Goal: Book appointment/travel/reservation

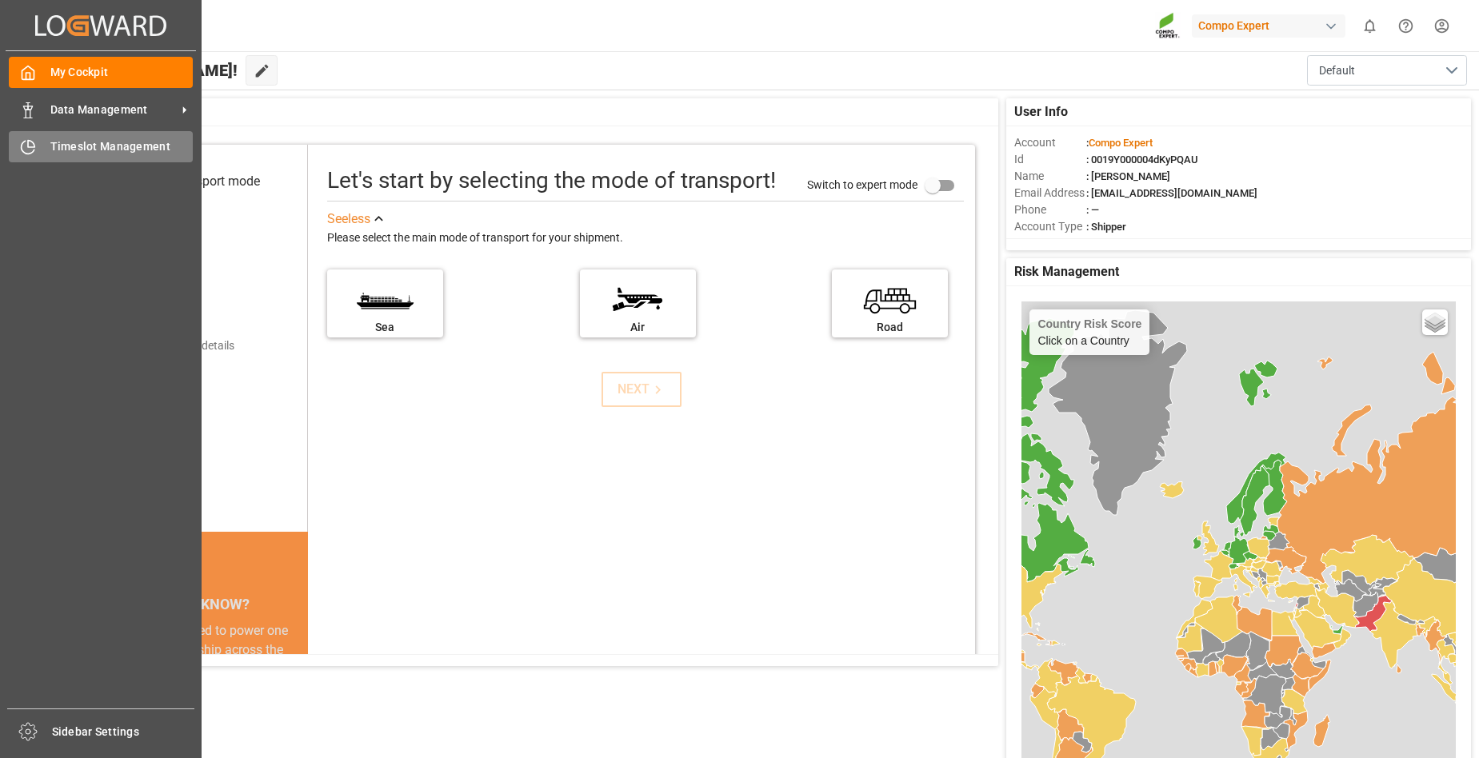
click at [49, 147] on div "Timeslot Management Timeslot Management" at bounding box center [101, 146] width 184 height 31
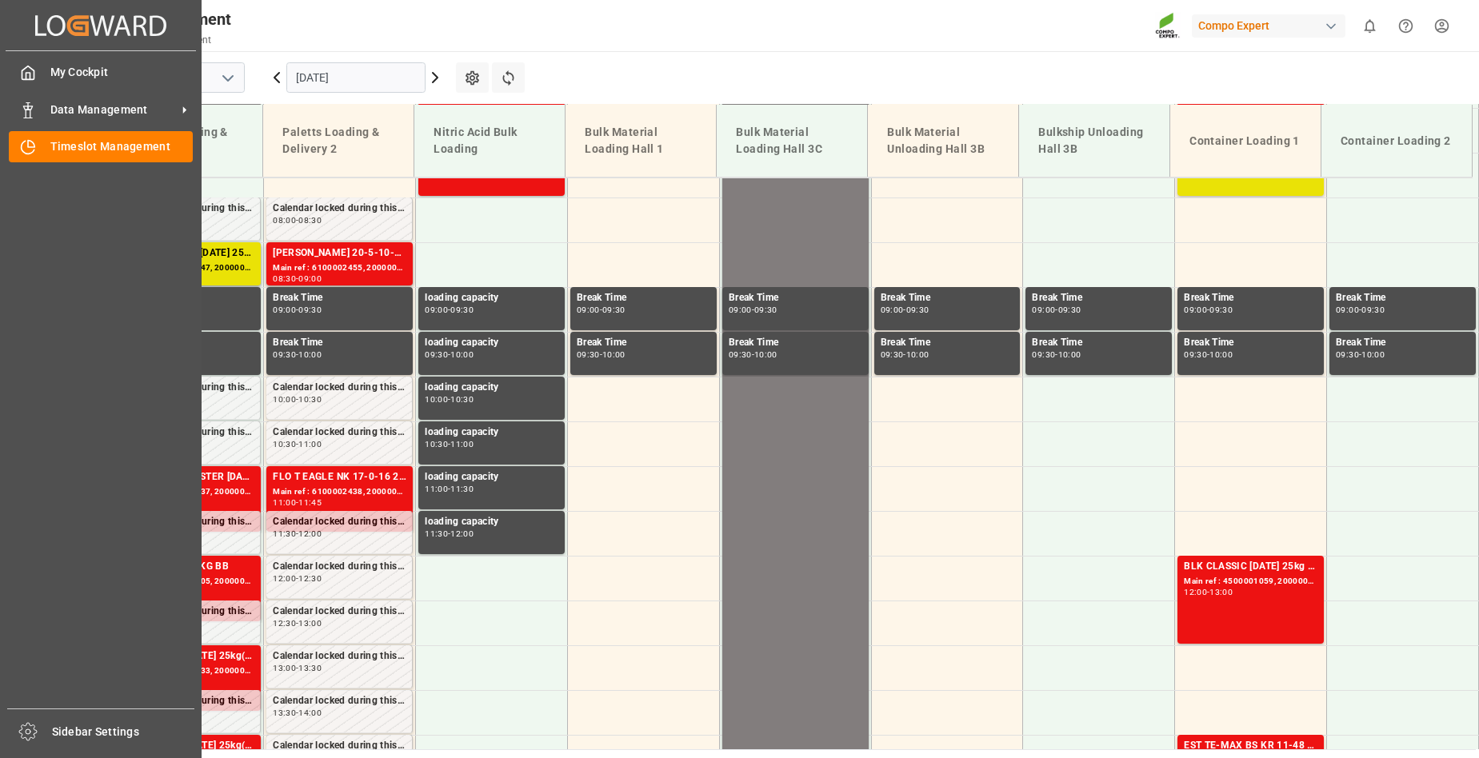
scroll to position [723, 0]
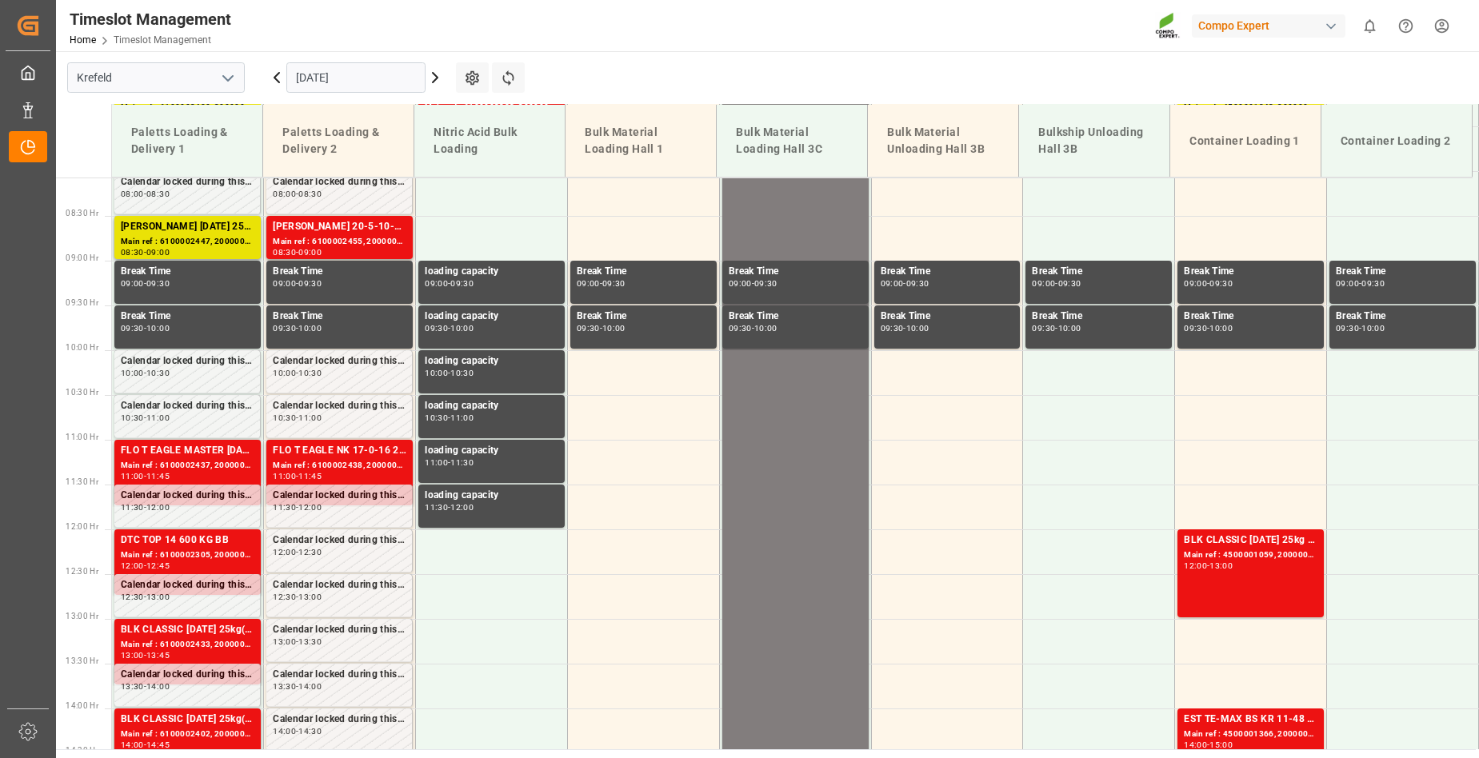
click at [432, 70] on icon at bounding box center [435, 77] width 19 height 19
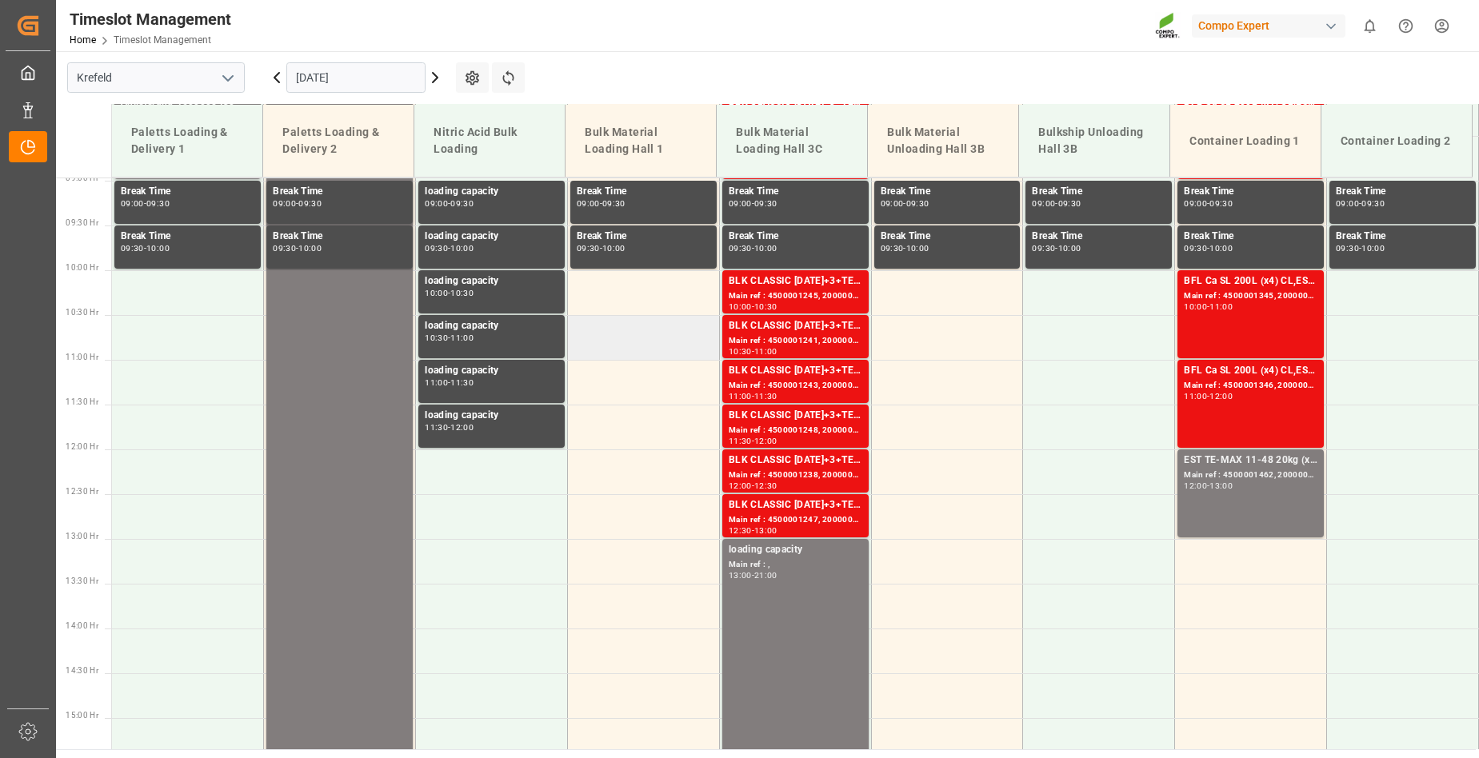
scroll to position [403, 0]
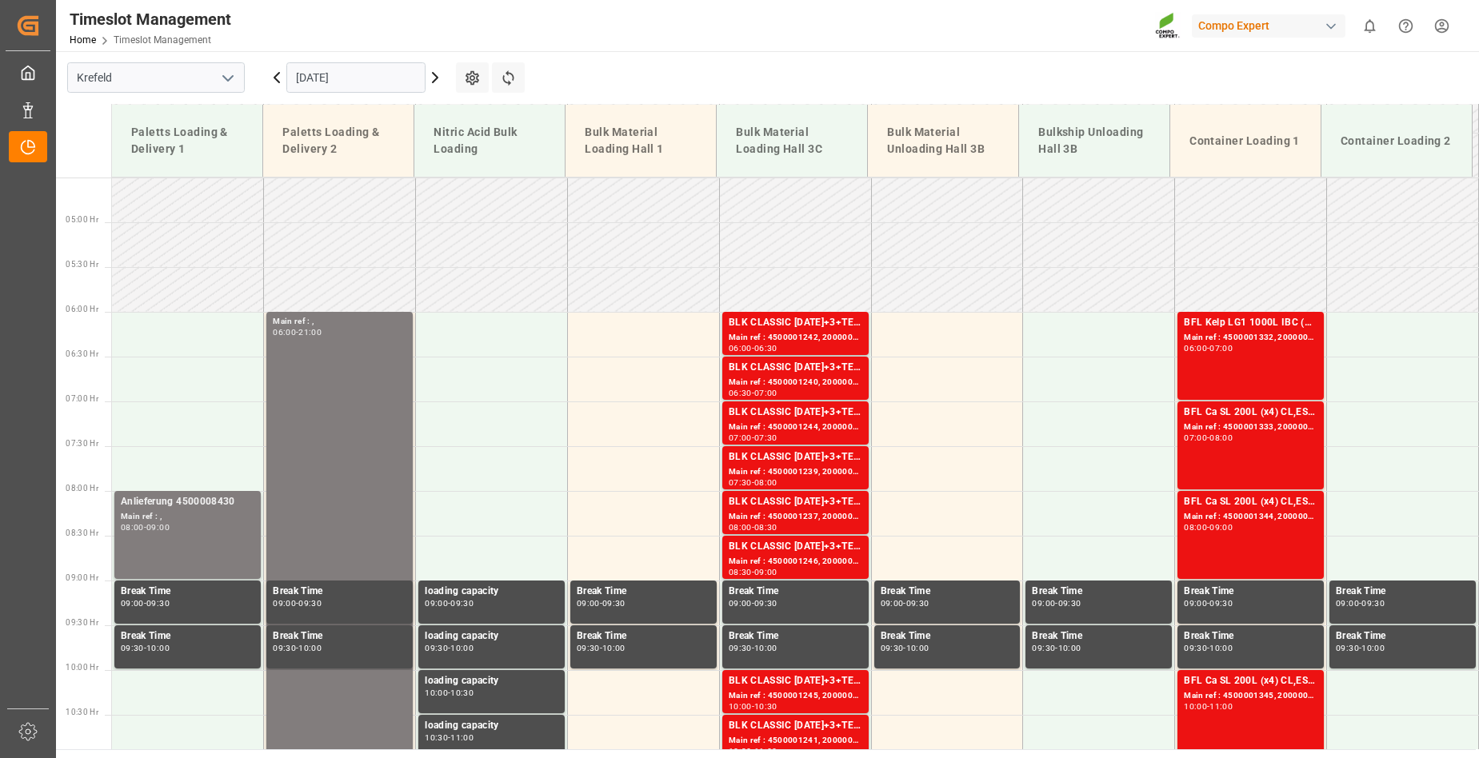
click at [436, 75] on icon at bounding box center [435, 78] width 5 height 10
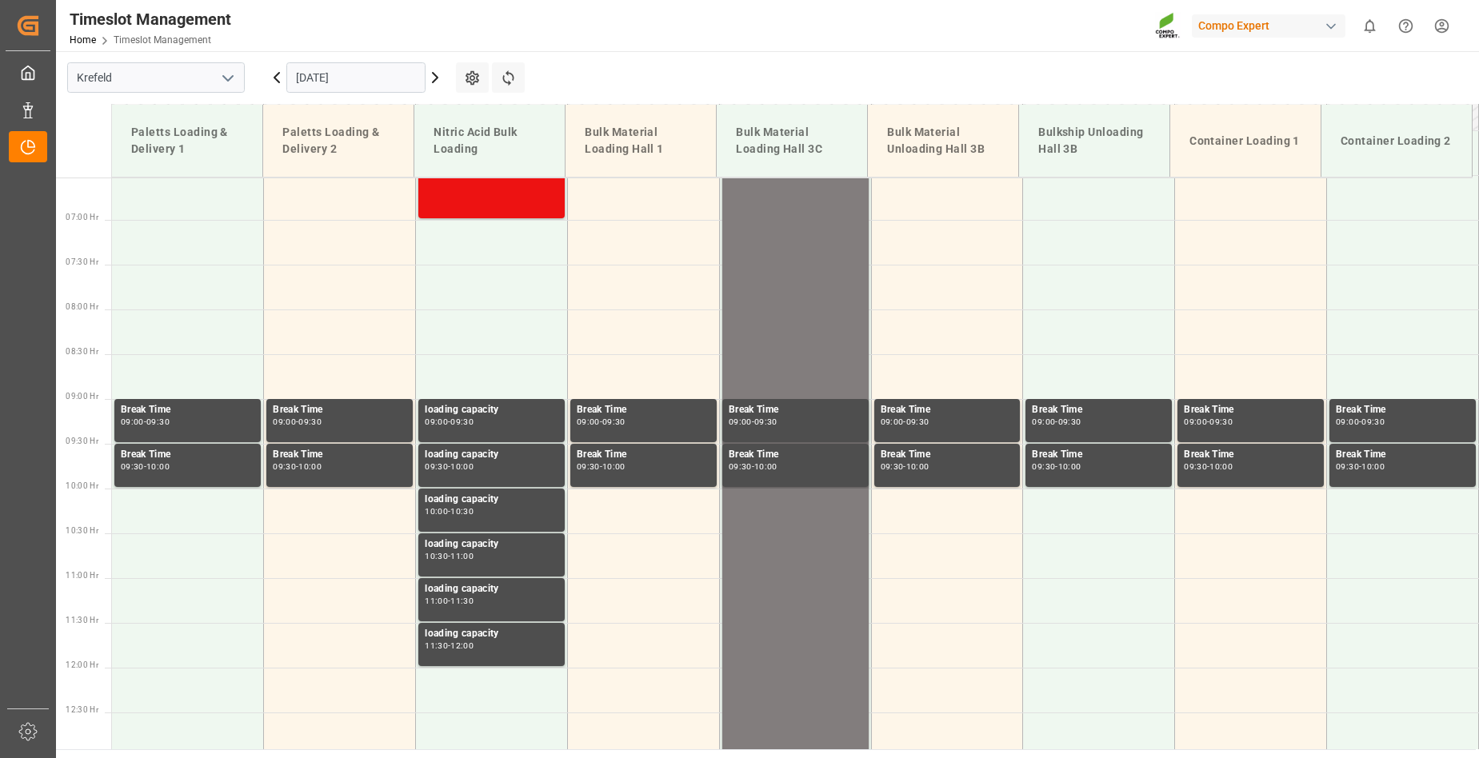
scroll to position [323, 0]
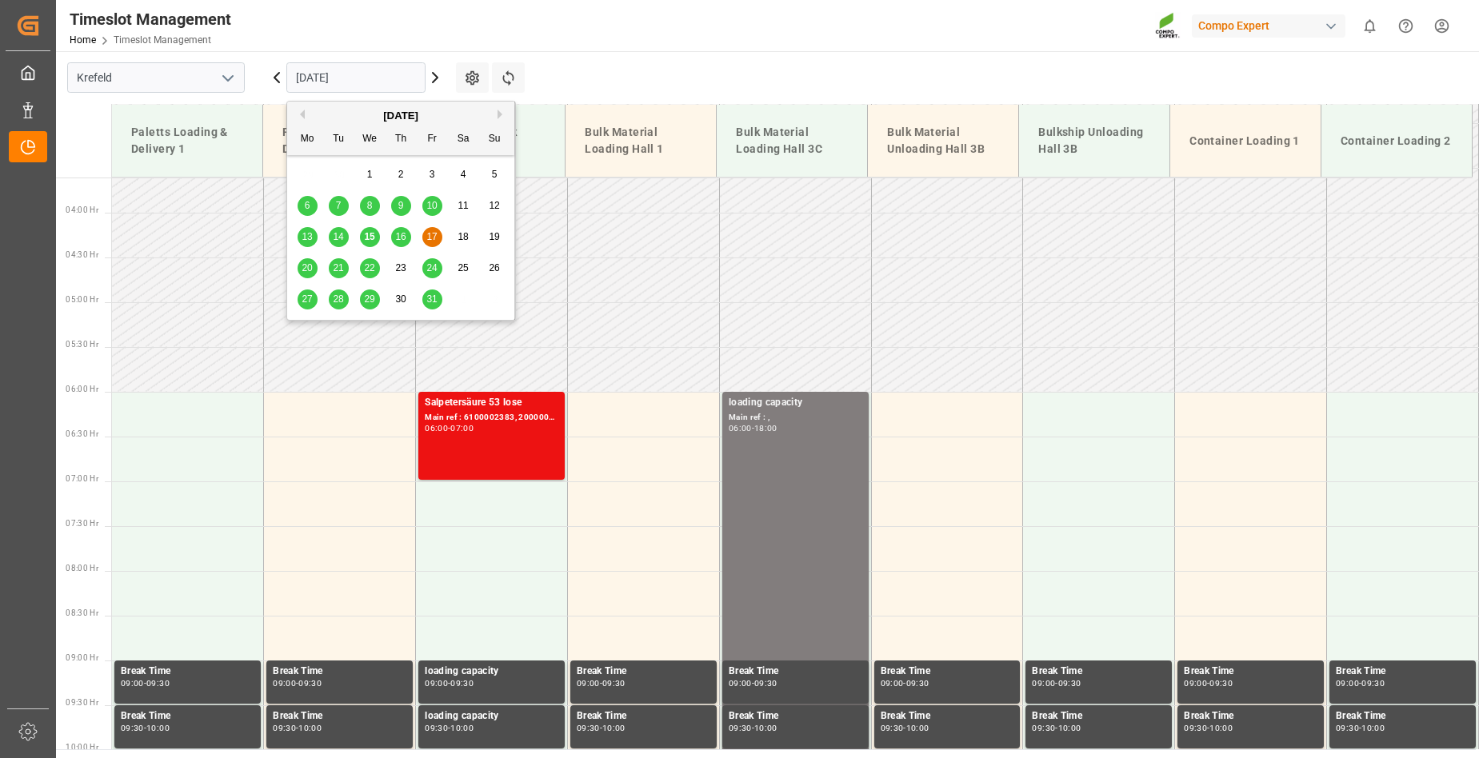
click at [370, 68] on input "[DATE]" at bounding box center [355, 77] width 139 height 30
click at [306, 267] on span "20" at bounding box center [307, 267] width 10 height 11
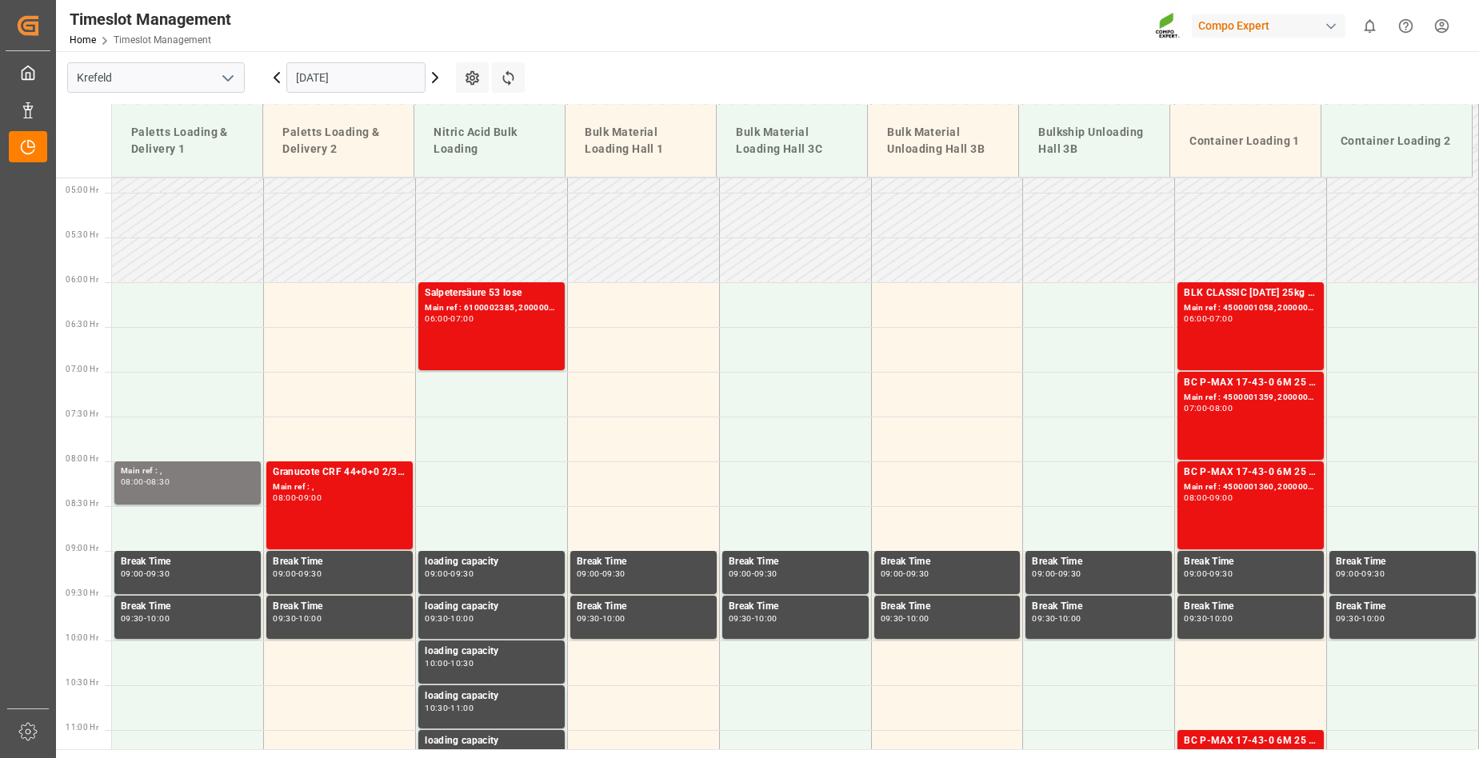
scroll to position [403, 0]
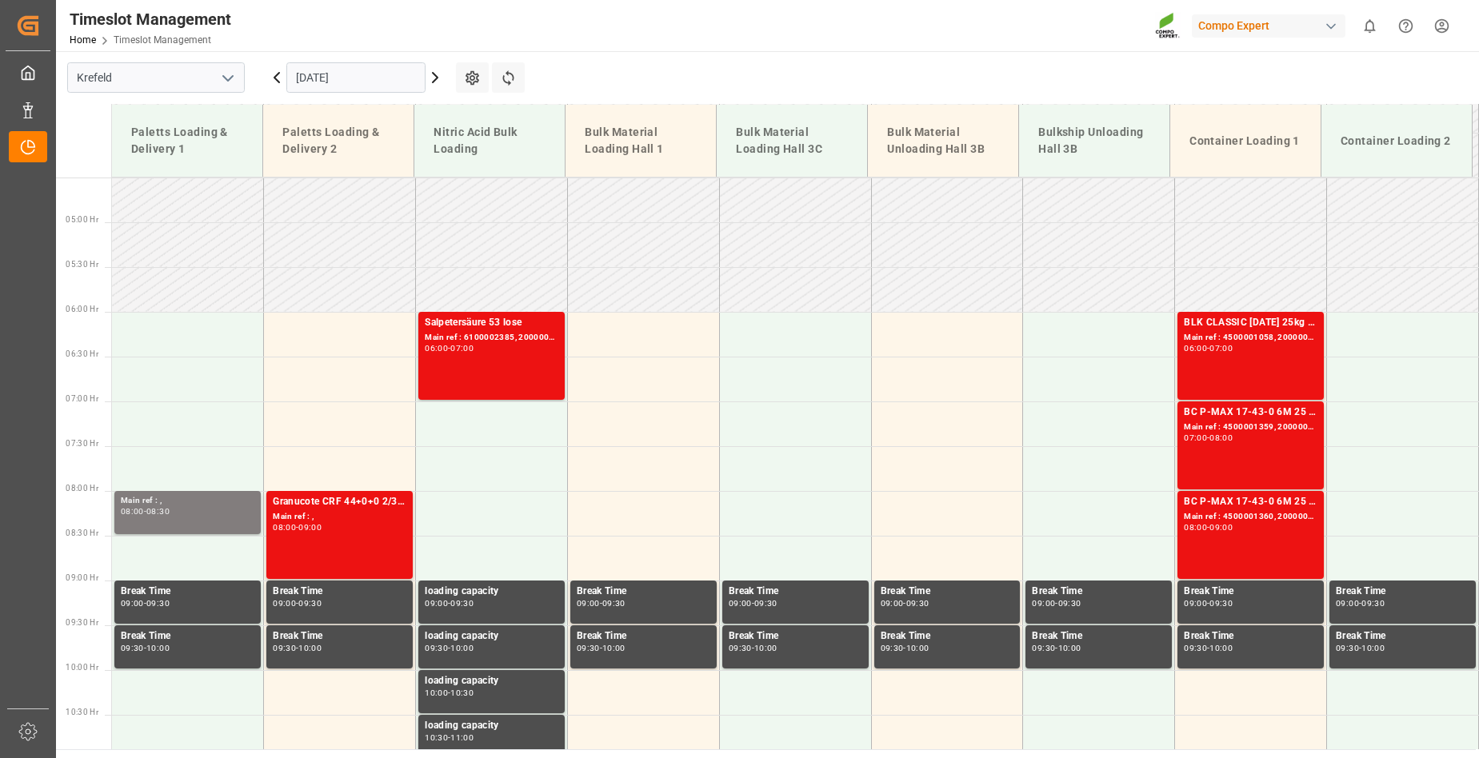
click at [434, 79] on icon at bounding box center [435, 77] width 19 height 19
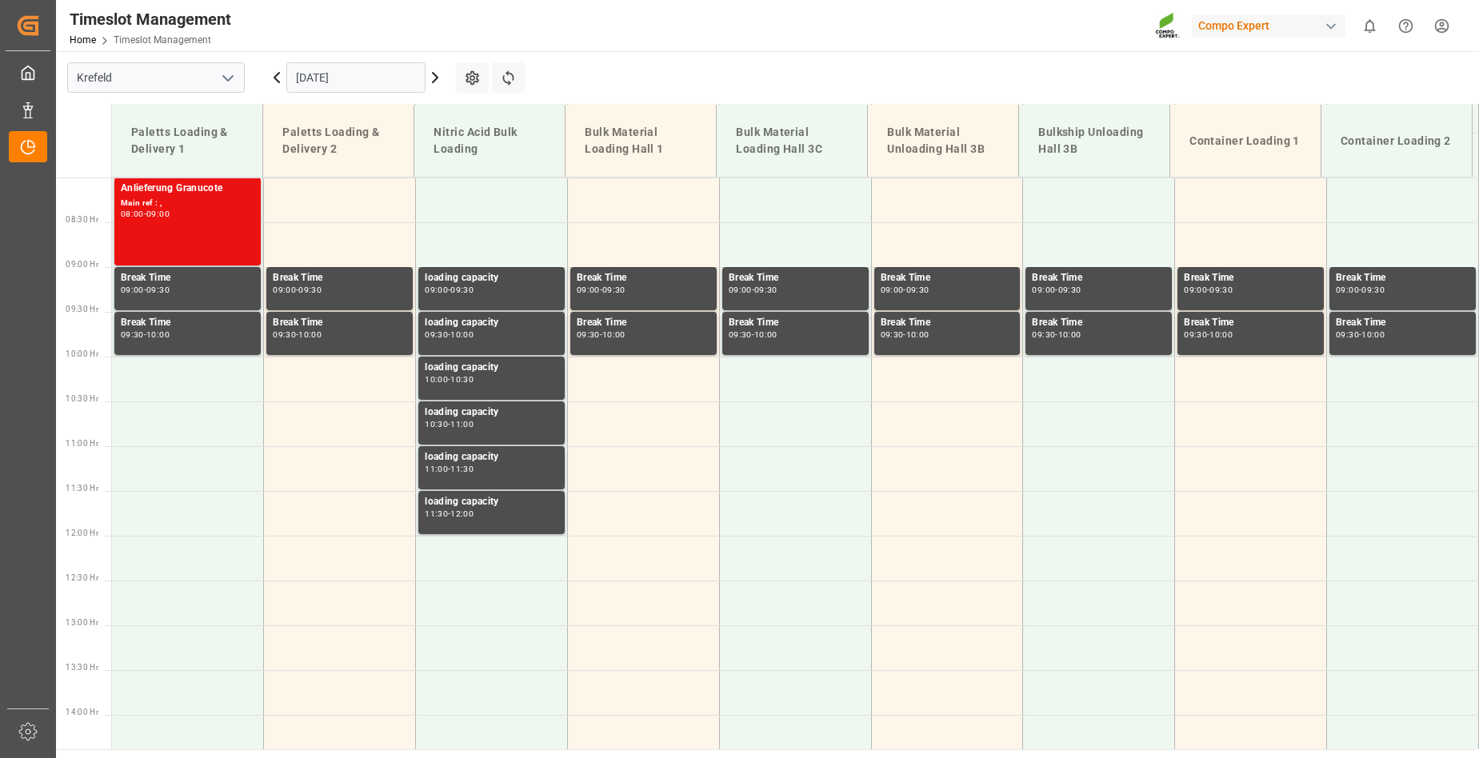
scroll to position [723, 0]
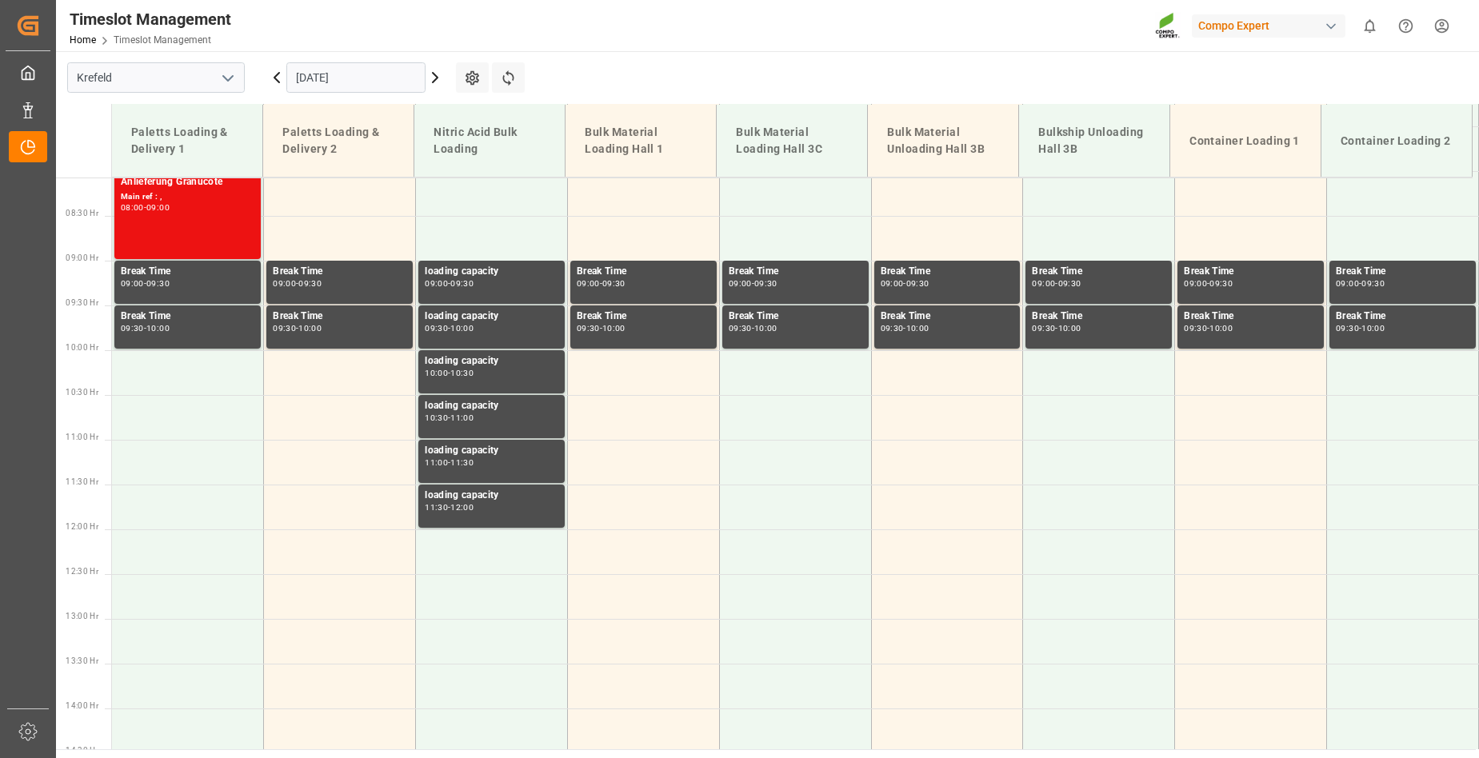
click at [434, 79] on icon at bounding box center [435, 77] width 19 height 19
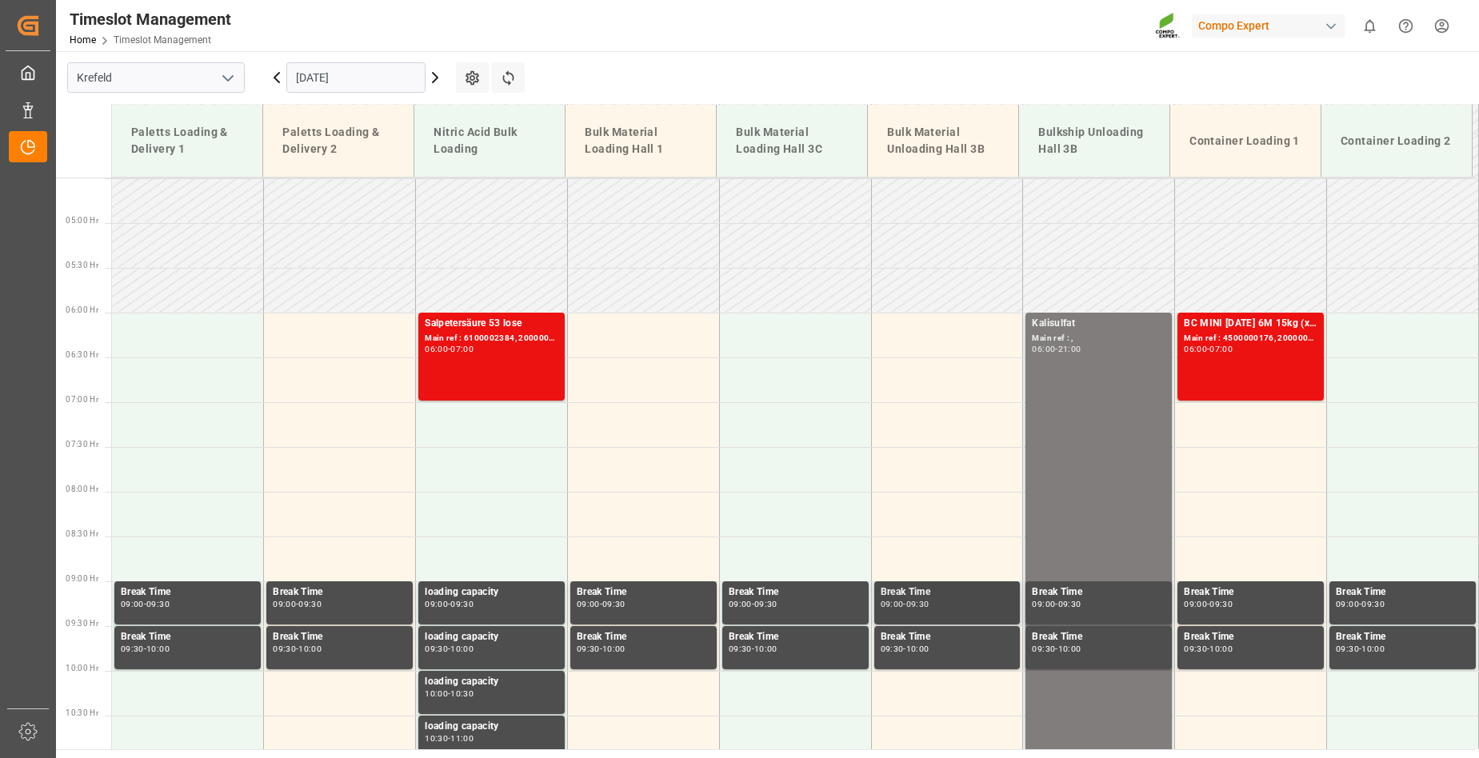
scroll to position [403, 0]
